Goal: Information Seeking & Learning: Learn about a topic

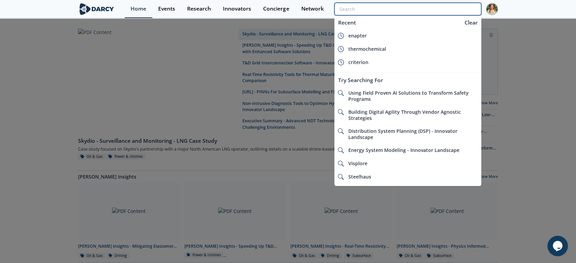
click at [447, 6] on input "search" at bounding box center [407, 9] width 147 height 13
paste input "Ethtec"
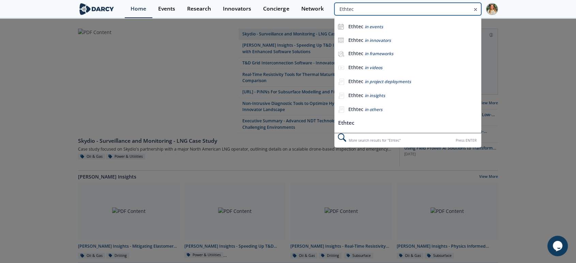
type input "Ethtec"
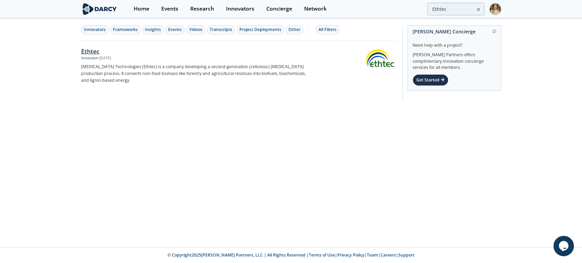
click at [95, 48] on div "Ethtec" at bounding box center [194, 51] width 226 height 9
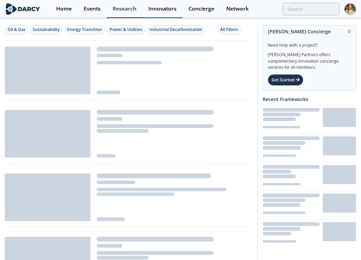
click at [152, 11] on div "Innovators" at bounding box center [163, 8] width 28 height 5
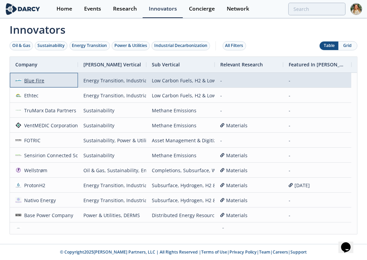
click at [35, 80] on div "Blue Fire" at bounding box center [32, 80] width 23 height 15
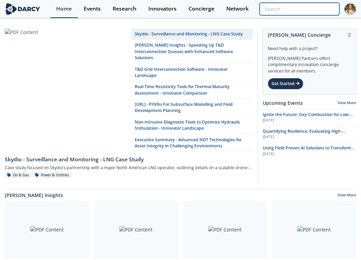
click at [300, 14] on input "search" at bounding box center [300, 9] width 80 height 13
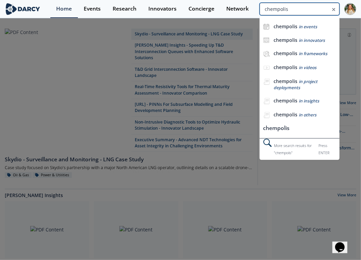
type input "chempolis"
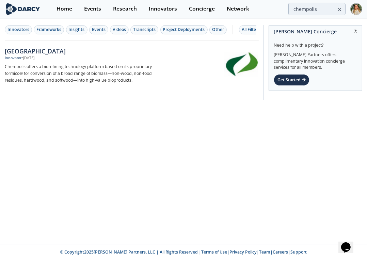
click at [35, 49] on div "Chempolis" at bounding box center [87, 51] width 164 height 9
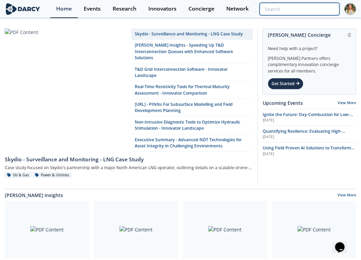
click at [297, 6] on input "search" at bounding box center [300, 9] width 80 height 13
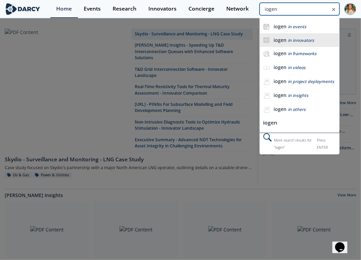
type input "iogen"
click at [294, 36] on li "iogen in innovators" at bounding box center [300, 40] width 80 height 14
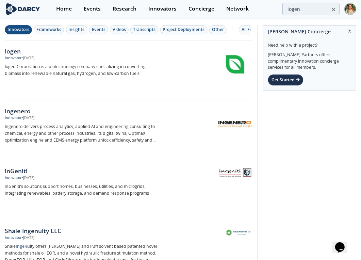
click at [14, 54] on div "Iogen" at bounding box center [84, 51] width 158 height 9
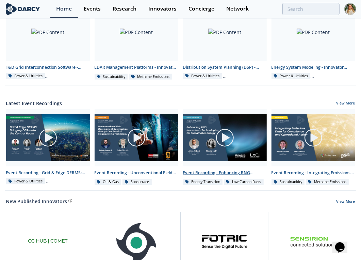
scroll to position [370, 0]
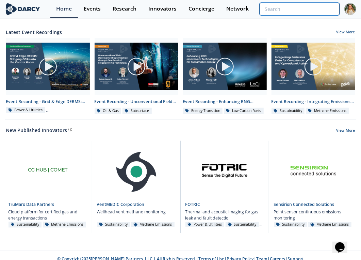
click at [308, 7] on input "search" at bounding box center [300, 9] width 80 height 13
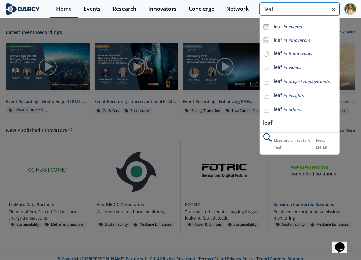
type input "leaf"
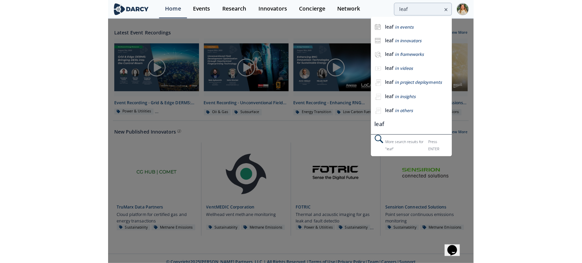
scroll to position [0, 0]
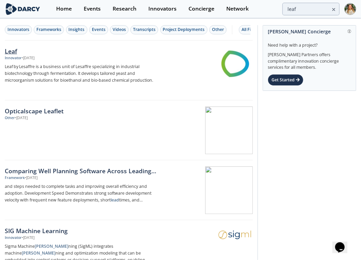
click at [16, 53] on div "Leaf" at bounding box center [84, 51] width 158 height 9
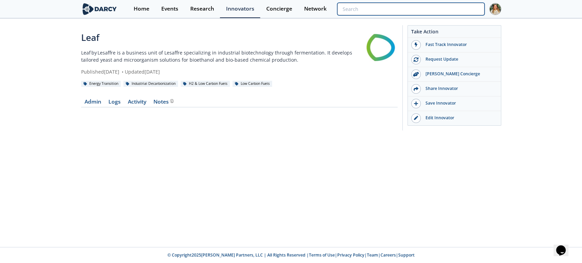
click at [367, 8] on input "search" at bounding box center [410, 9] width 147 height 13
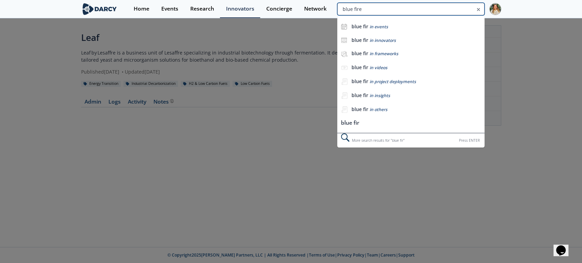
type input "blue fire"
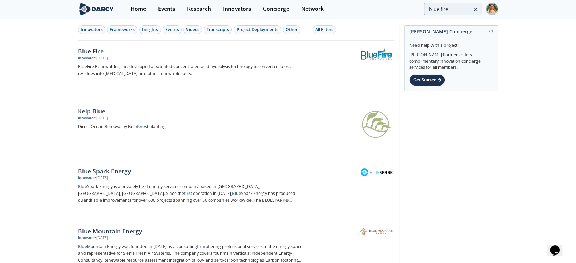
click at [99, 53] on div "Blue Fire" at bounding box center [191, 51] width 226 height 9
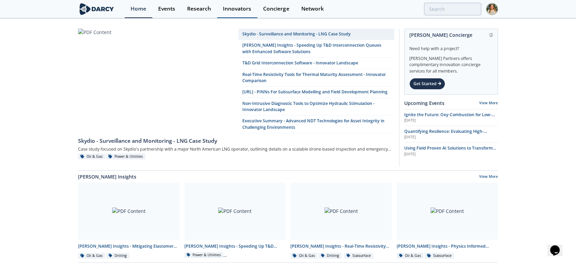
click at [231, 6] on div "Innovators" at bounding box center [237, 8] width 28 height 5
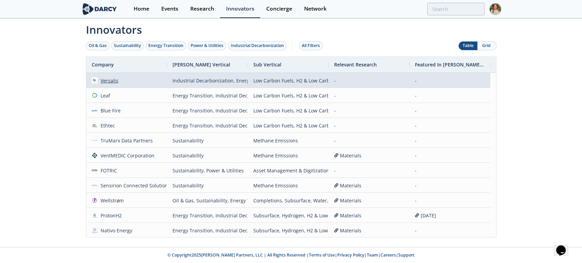
click at [111, 80] on div "Versalis" at bounding box center [107, 80] width 21 height 15
